Goal: Information Seeking & Learning: Understand process/instructions

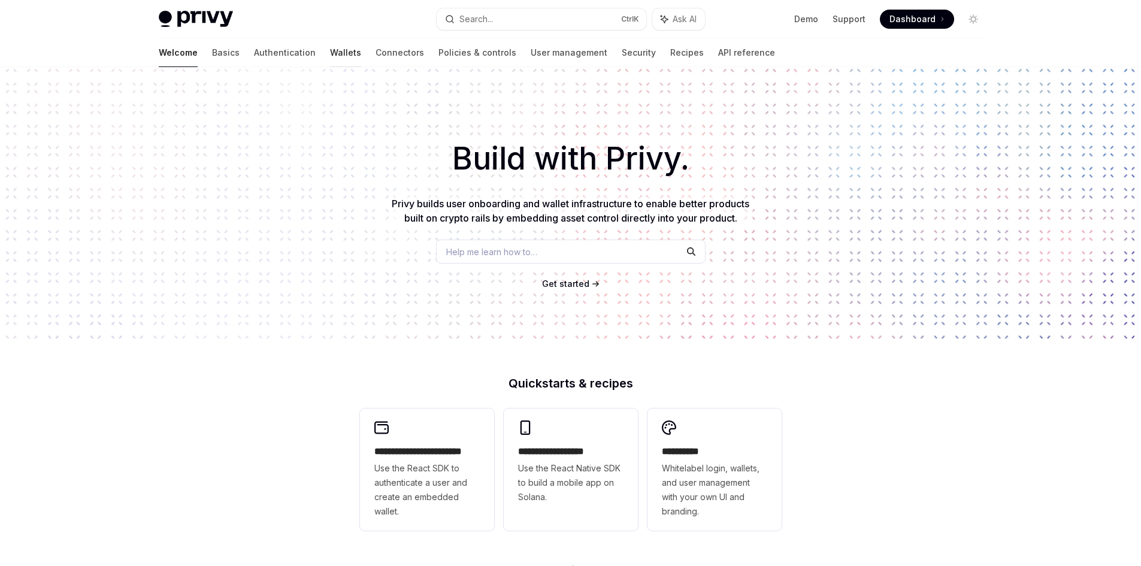
click at [330, 52] on link "Wallets" at bounding box center [345, 52] width 31 height 29
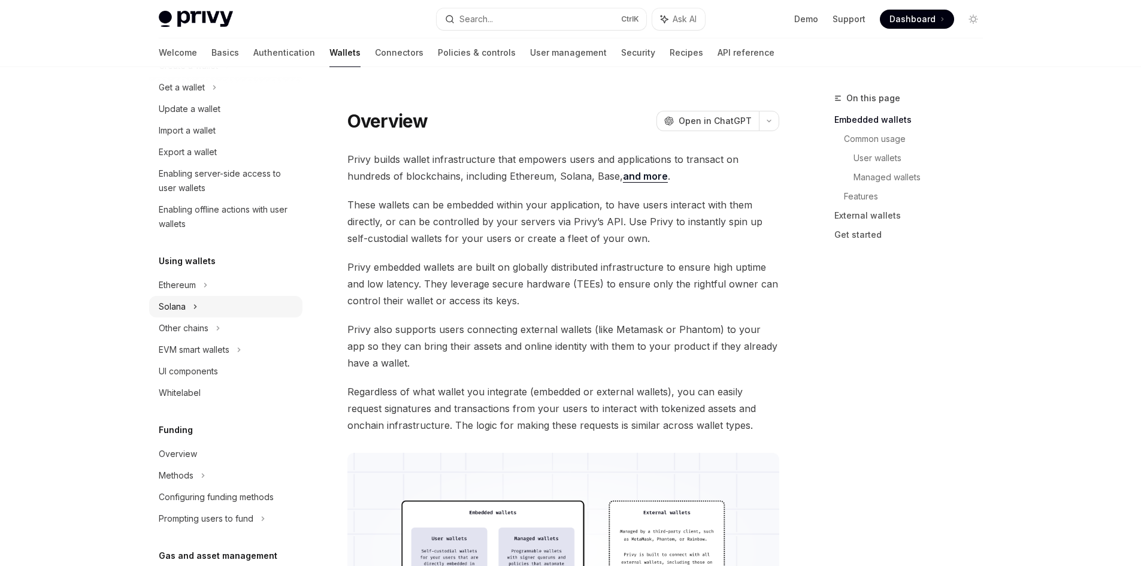
click at [207, 98] on div "Solana" at bounding box center [225, 88] width 153 height 22
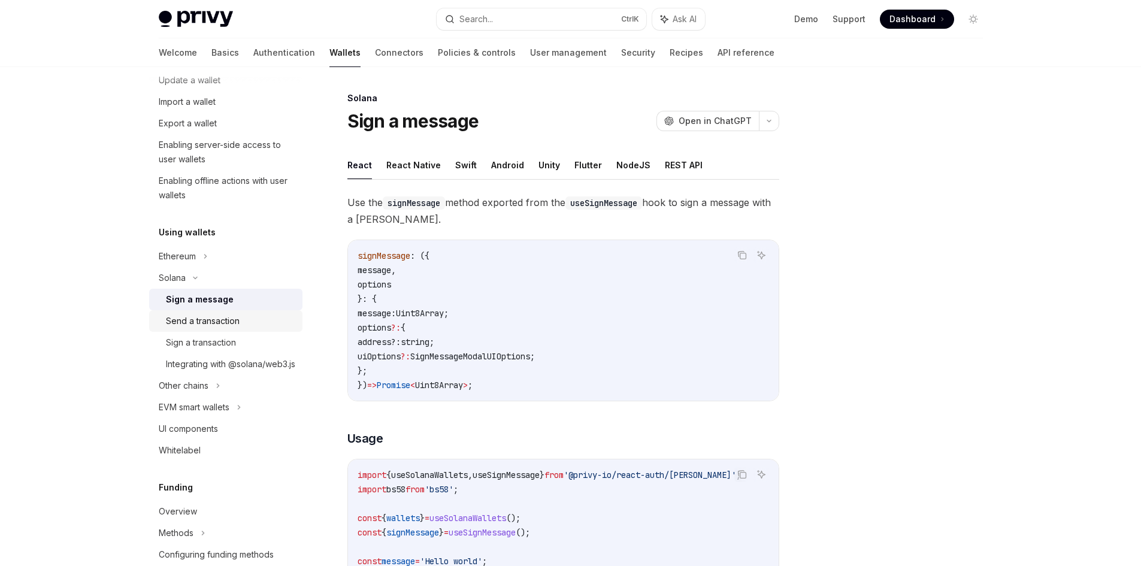
scroll to position [180, 0]
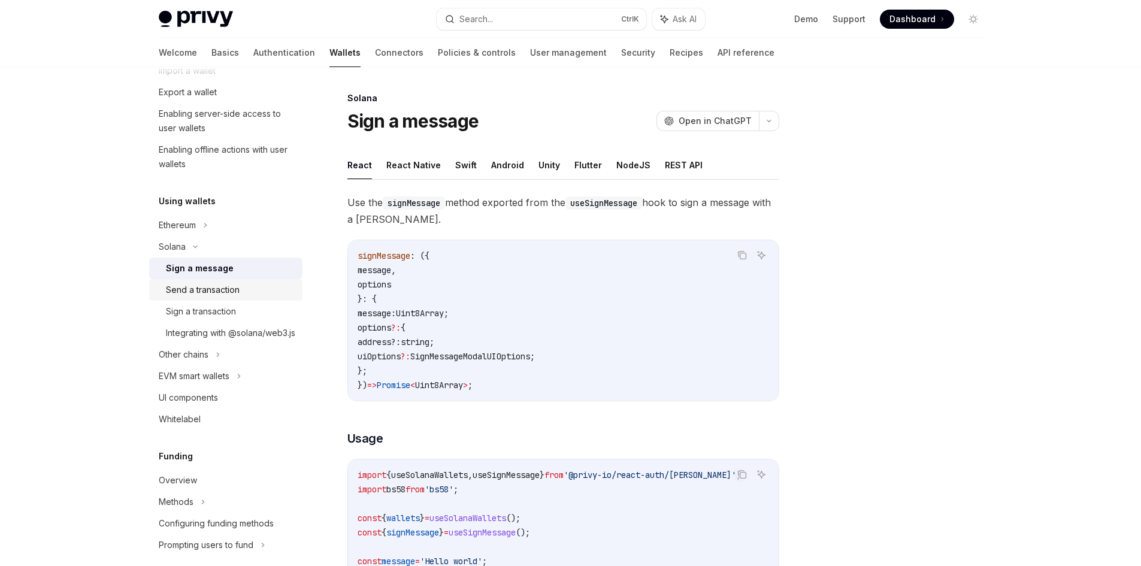
click at [246, 289] on div "Send a transaction" at bounding box center [230, 290] width 129 height 14
type textarea "*"
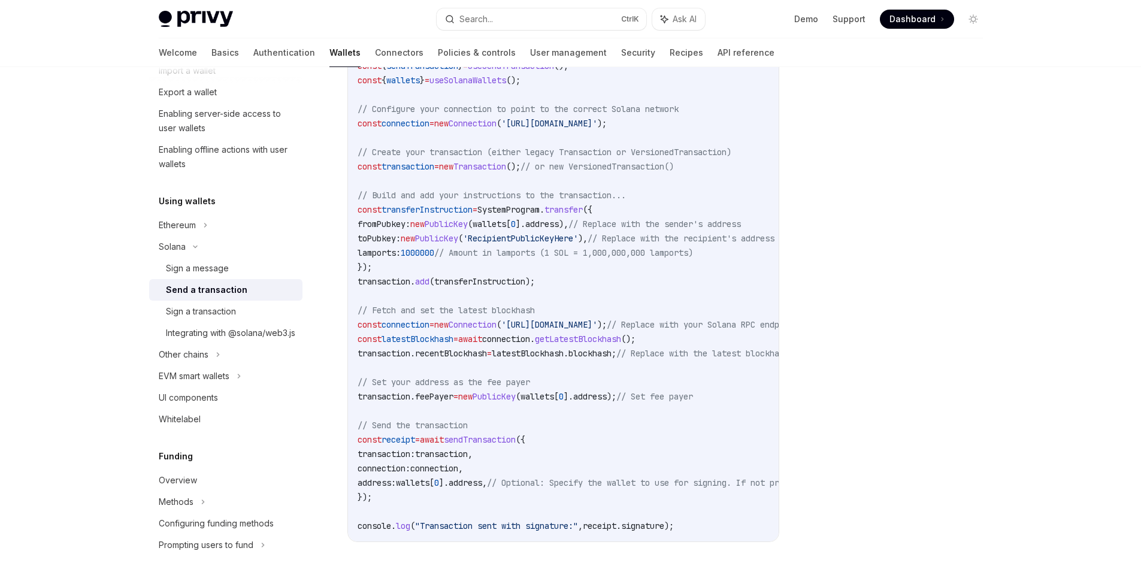
scroll to position [479, 0]
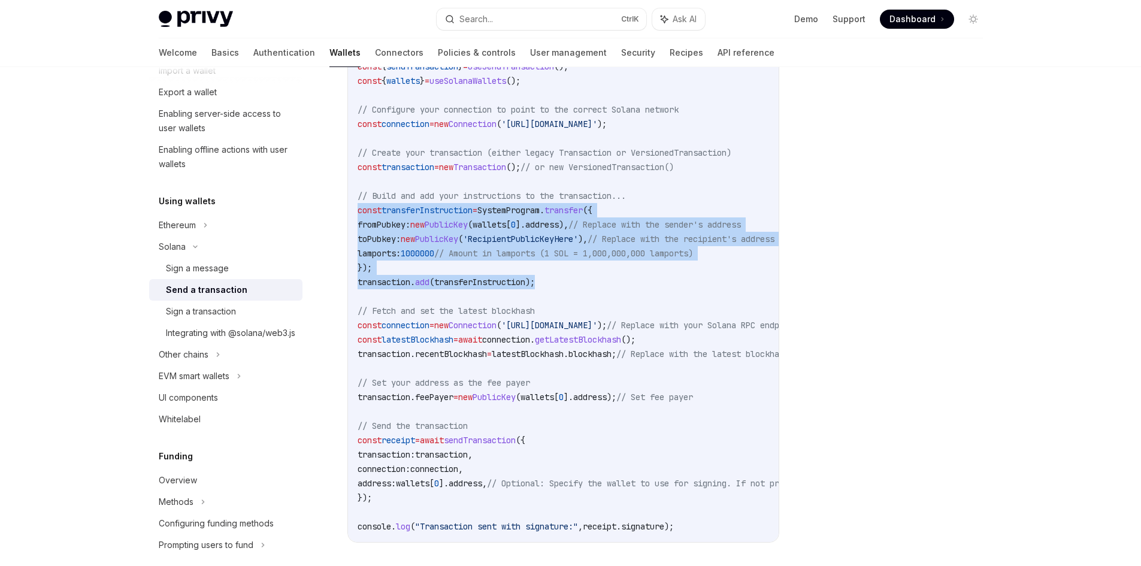
drag, startPoint x: 352, startPoint y: 210, endPoint x: 547, endPoint y: 279, distance: 206.5
click at [547, 279] on div "import { useSendTransaction , useSolanaWallets } from '@privy-io/react-auth/sol…" at bounding box center [563, 267] width 431 height 549
copy code "const transferInstruction = SystemProgram . transfer ({ fromPubkey: new PublicK…"
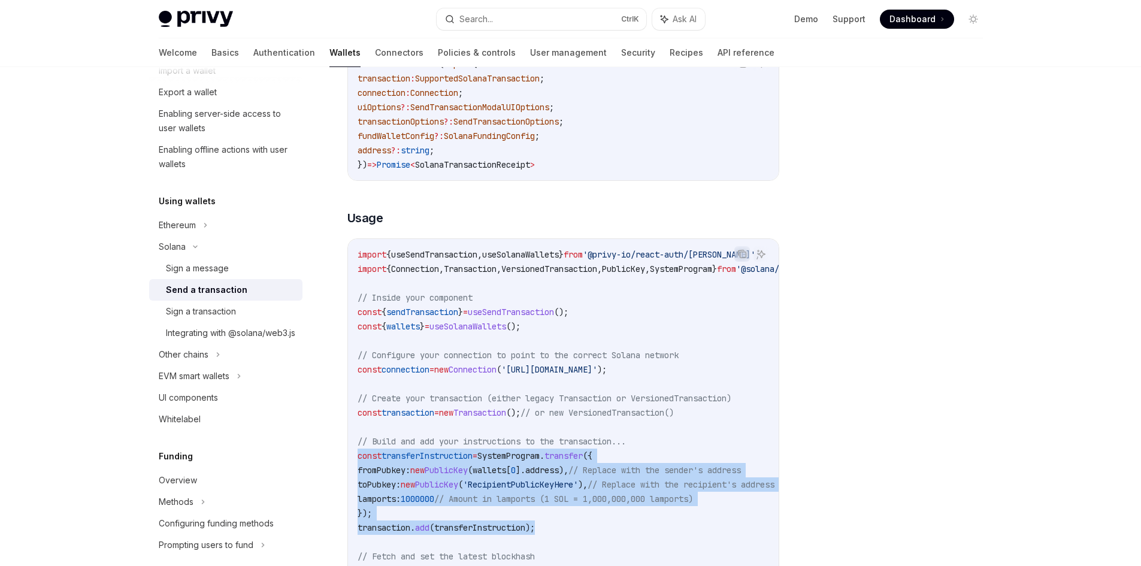
scroll to position [359, 0]
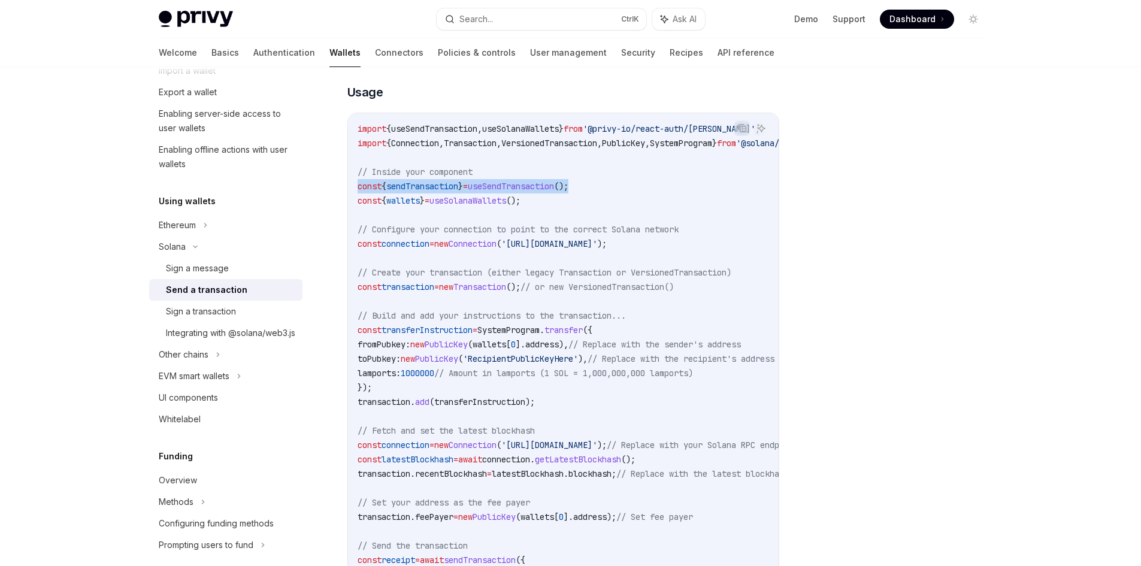
drag, startPoint x: 597, startPoint y: 186, endPoint x: 347, endPoint y: 189, distance: 249.2
click at [348, 189] on div "import { useSendTransaction , useSolanaWallets } from '@privy-io/react-auth/sol…" at bounding box center [563, 387] width 431 height 549
copy span "const { sendTransaction } = useSendTransaction ();"
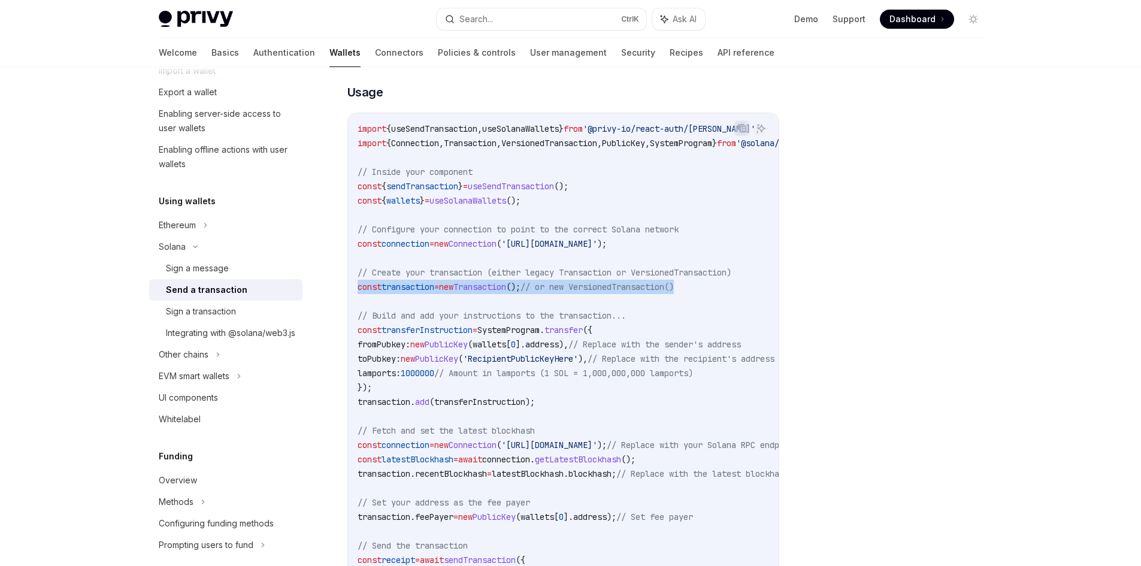
drag, startPoint x: 355, startPoint y: 286, endPoint x: 718, endPoint y: 286, distance: 363.6
click at [720, 286] on div "import { useSendTransaction , useSolanaWallets } from '@privy-io/react-auth/sol…" at bounding box center [563, 387] width 431 height 549
copy span "const transaction = new Transaction (); // or new VersionedTransaction()"
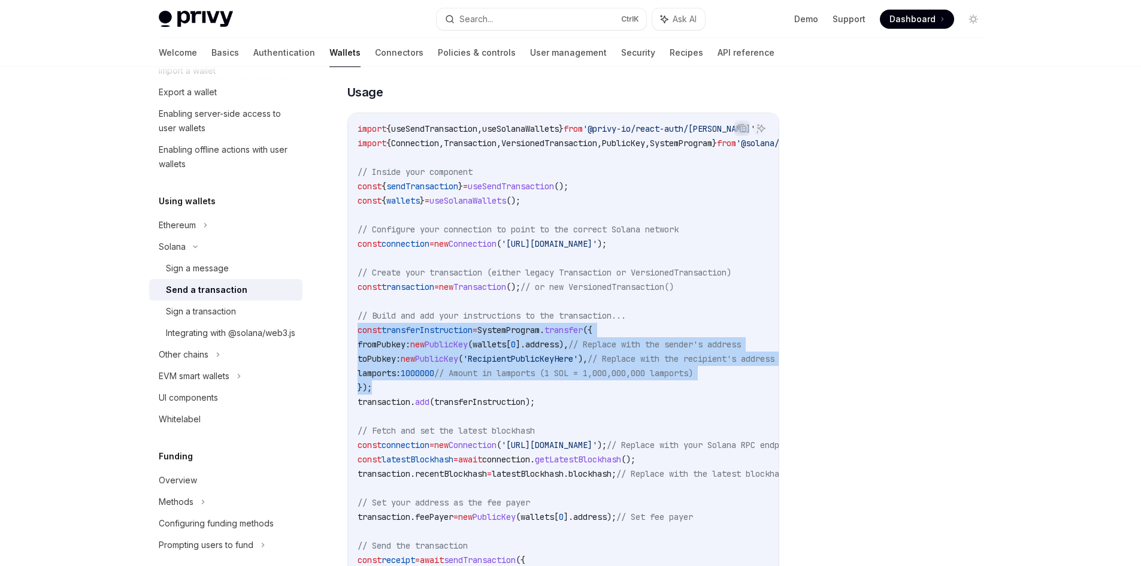
drag, startPoint x: 358, startPoint y: 328, endPoint x: 388, endPoint y: 384, distance: 63.5
click at [388, 384] on code "import { useSendTransaction , useSolanaWallets } from '@privy-io/react-auth/sol…" at bounding box center [674, 388] width 633 height 532
copy code "const transferInstruction = SystemProgram . transfer ({ fromPubkey: new PublicK…"
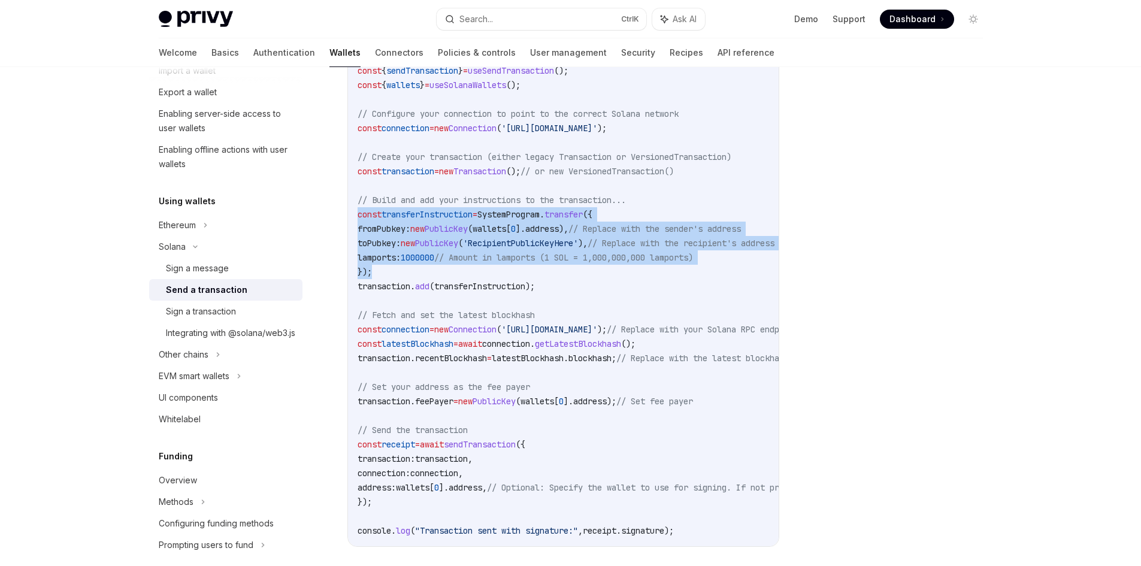
scroll to position [479, 0]
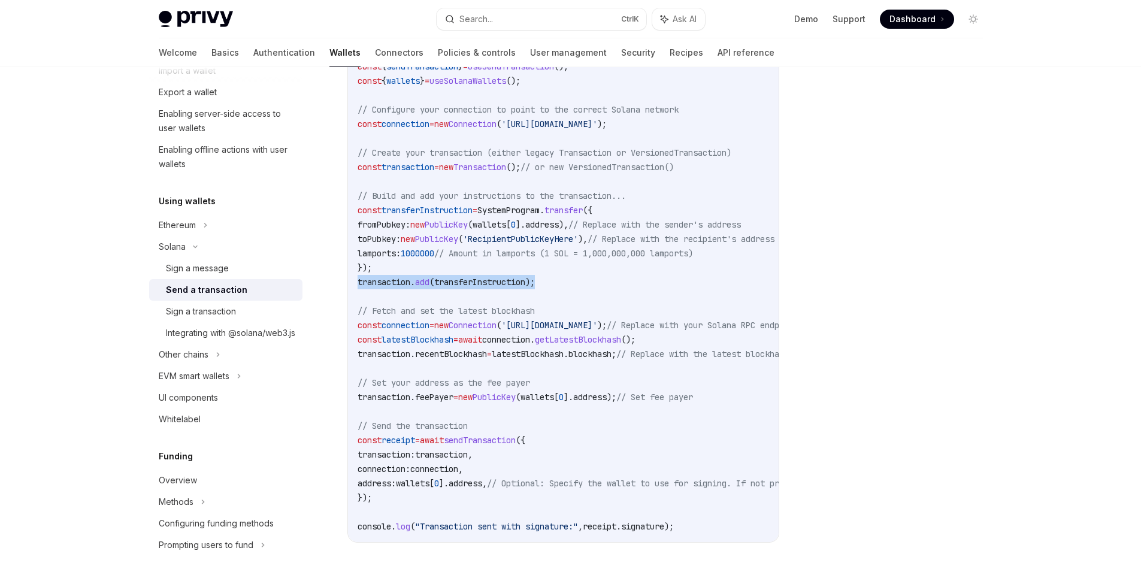
drag, startPoint x: 365, startPoint y: 282, endPoint x: 546, endPoint y: 286, distance: 181.6
click at [546, 286] on code "import { useSendTransaction , useSolanaWallets } from '@privy-io/react-auth/sol…" at bounding box center [674, 268] width 633 height 532
copy span "transaction . add ( transferInstruction );"
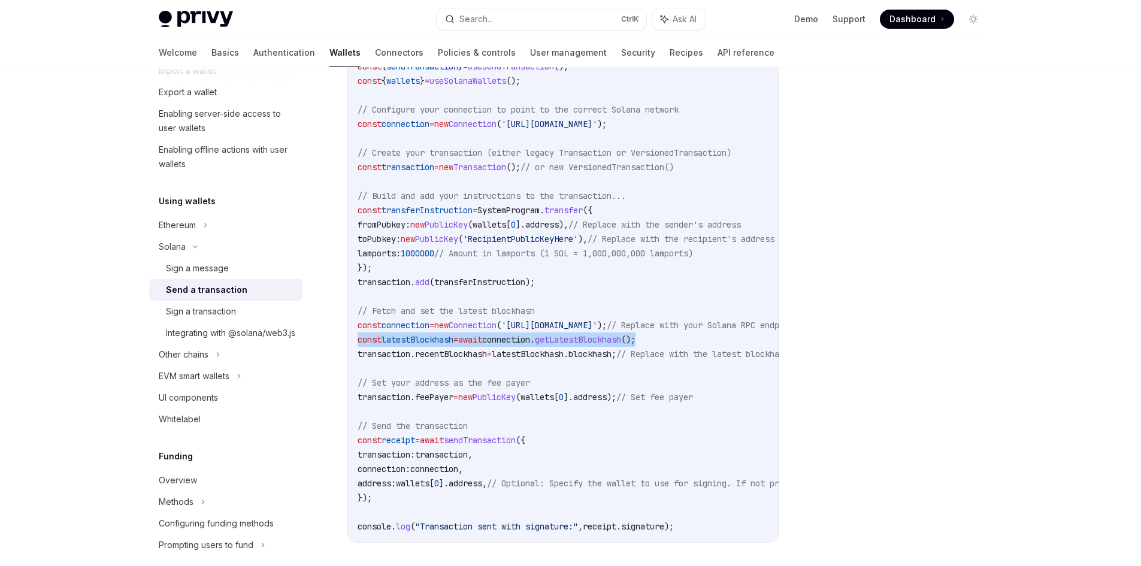
drag, startPoint x: 359, startPoint y: 342, endPoint x: 669, endPoint y: 341, distance: 309.7
click at [636, 341] on span "const latestBlockhash = await connection . getLatestBlockhash ();" at bounding box center [497, 339] width 278 height 11
copy span "const latestBlockhash = await connection . getLatestBlockhash ();"
drag, startPoint x: 358, startPoint y: 355, endPoint x: 637, endPoint y: 355, distance: 278.6
click at [637, 355] on span "transaction . recentBlockhash = latestBlockhash . blockhash ; // Replace with t…" at bounding box center [573, 354] width 431 height 11
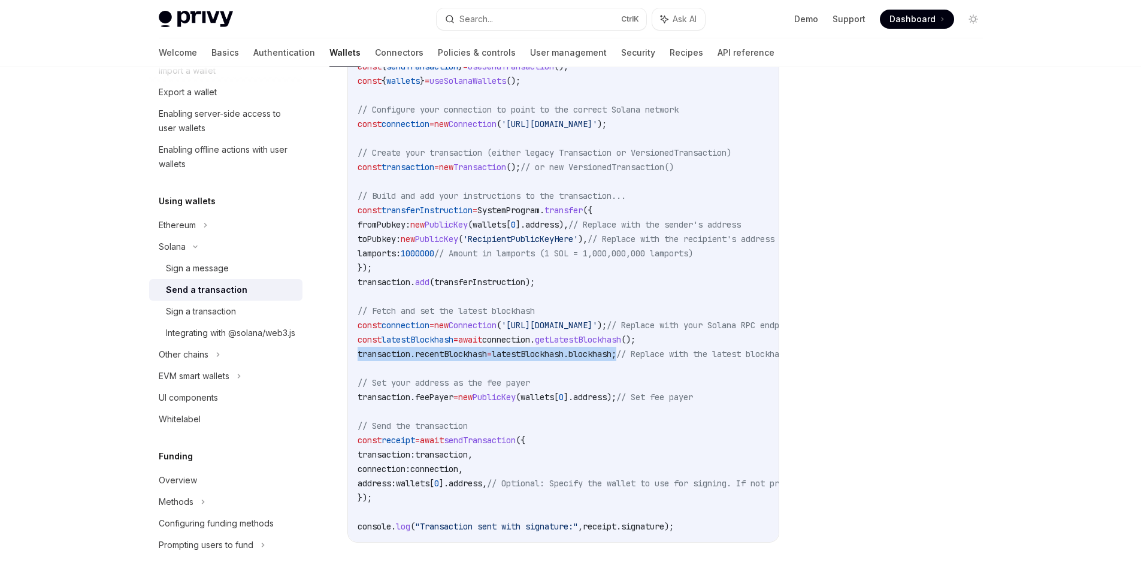
copy span "transaction . recentBlockhash = latestBlockhash . blockhash ;"
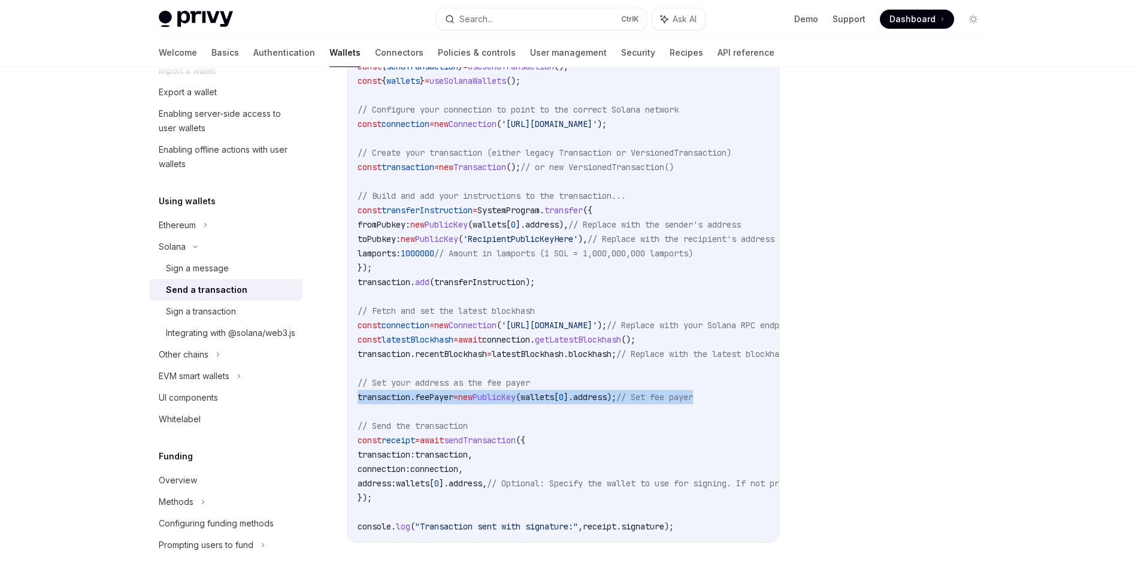
drag, startPoint x: 376, startPoint y: 399, endPoint x: 732, endPoint y: 401, distance: 356.4
click at [732, 401] on div "import { useSendTransaction , useSolanaWallets } from '@privy-io/react-auth/sol…" at bounding box center [563, 267] width 431 height 549
copy span "transaction . feePayer = new PublicKey ( wallets [ 0 ]. address ); // Set fee p…"
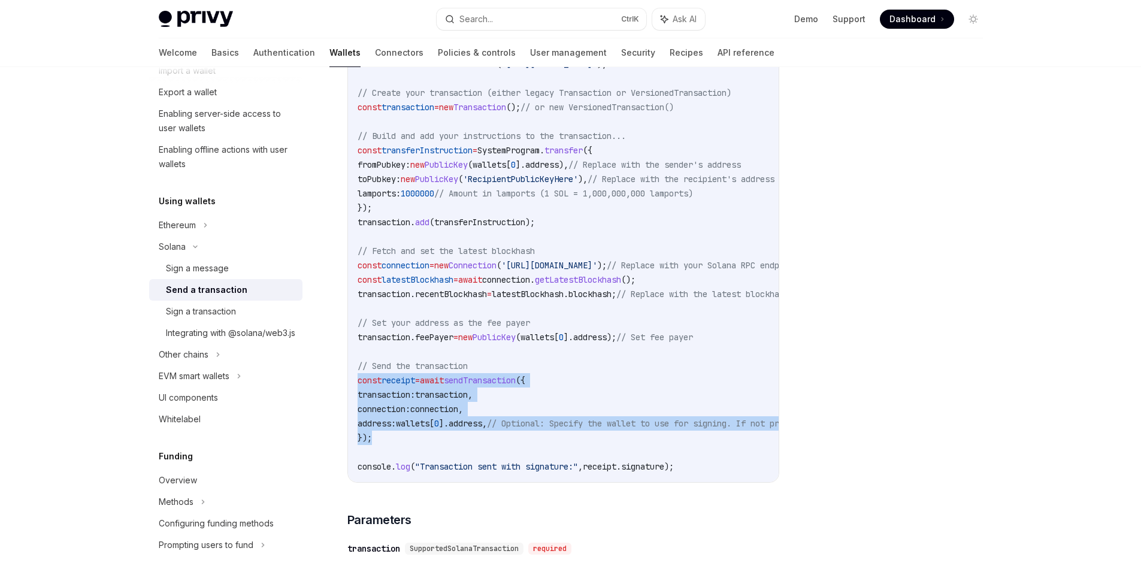
drag, startPoint x: 370, startPoint y: 440, endPoint x: 356, endPoint y: 382, distance: 59.7
click at [356, 382] on div "import { useSendTransaction , useSolanaWallets } from '@privy-io/react-auth/sol…" at bounding box center [563, 208] width 431 height 549
copy code "const receipt = await sendTransaction ({ transaction: transaction , connection:…"
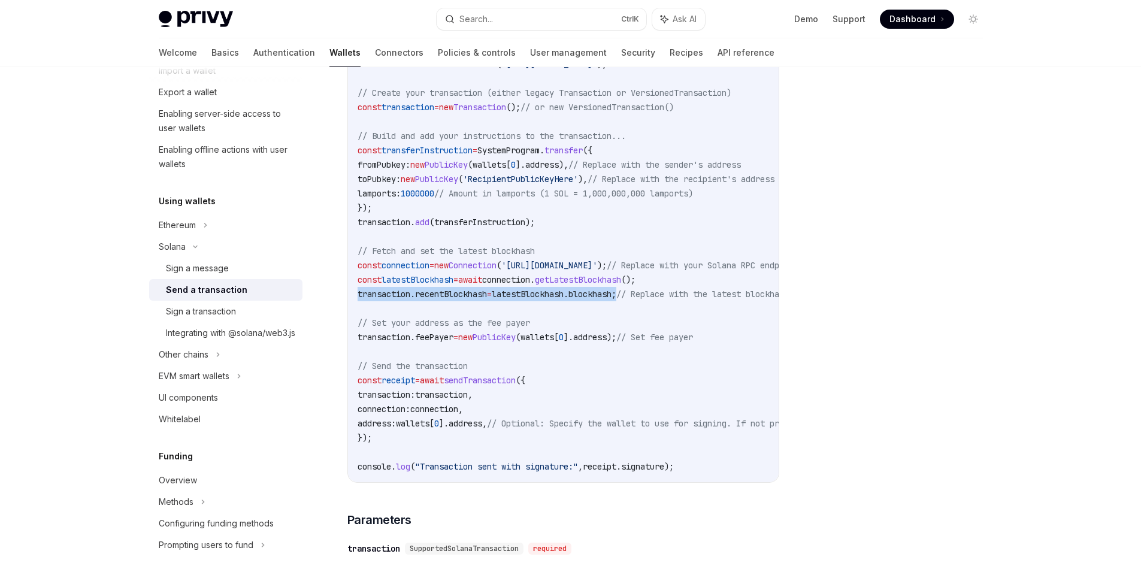
drag, startPoint x: 357, startPoint y: 296, endPoint x: 639, endPoint y: 297, distance: 281.6
click at [639, 297] on code "import { useSendTransaction , useSolanaWallets } from '@privy-io/react-auth/sol…" at bounding box center [674, 208] width 633 height 532
copy span "transaction . recentBlockhash = latestBlockhash . blockhash ;"
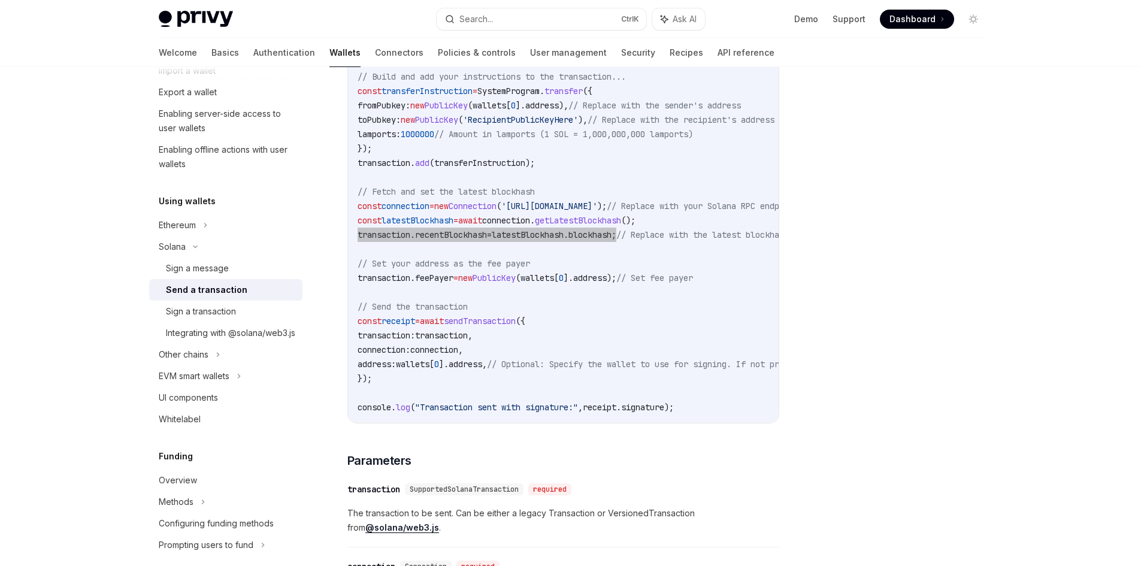
scroll to position [599, 0]
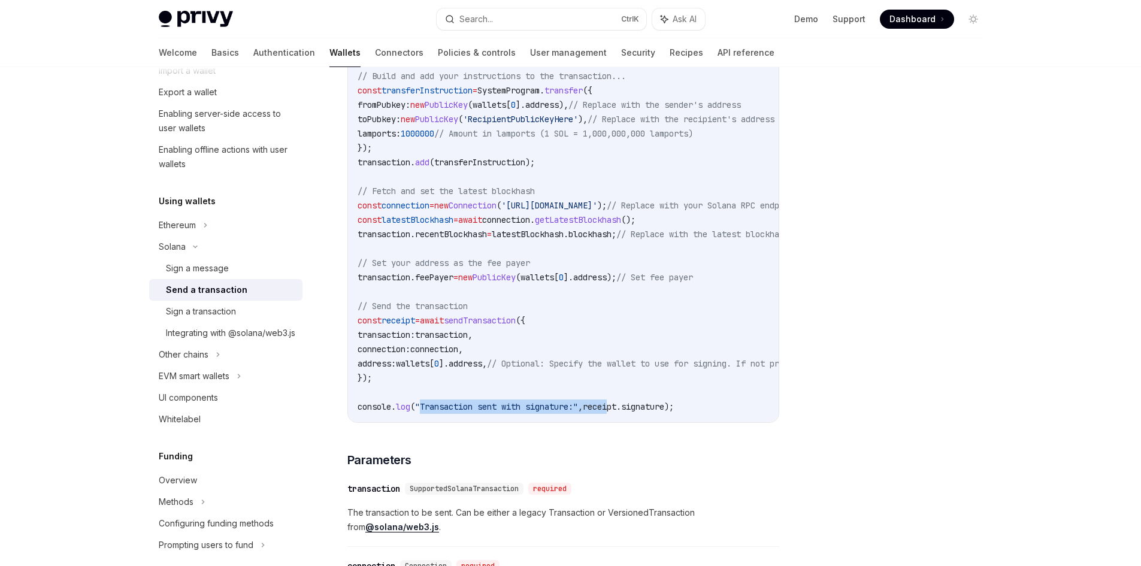
drag, startPoint x: 427, startPoint y: 409, endPoint x: 629, endPoint y: 417, distance: 202.7
click at [628, 417] on div "import { useSendTransaction , useSolanaWallets } from '@privy-io/react-auth/sol…" at bounding box center [563, 148] width 431 height 549
